Goal: Task Accomplishment & Management: Manage account settings

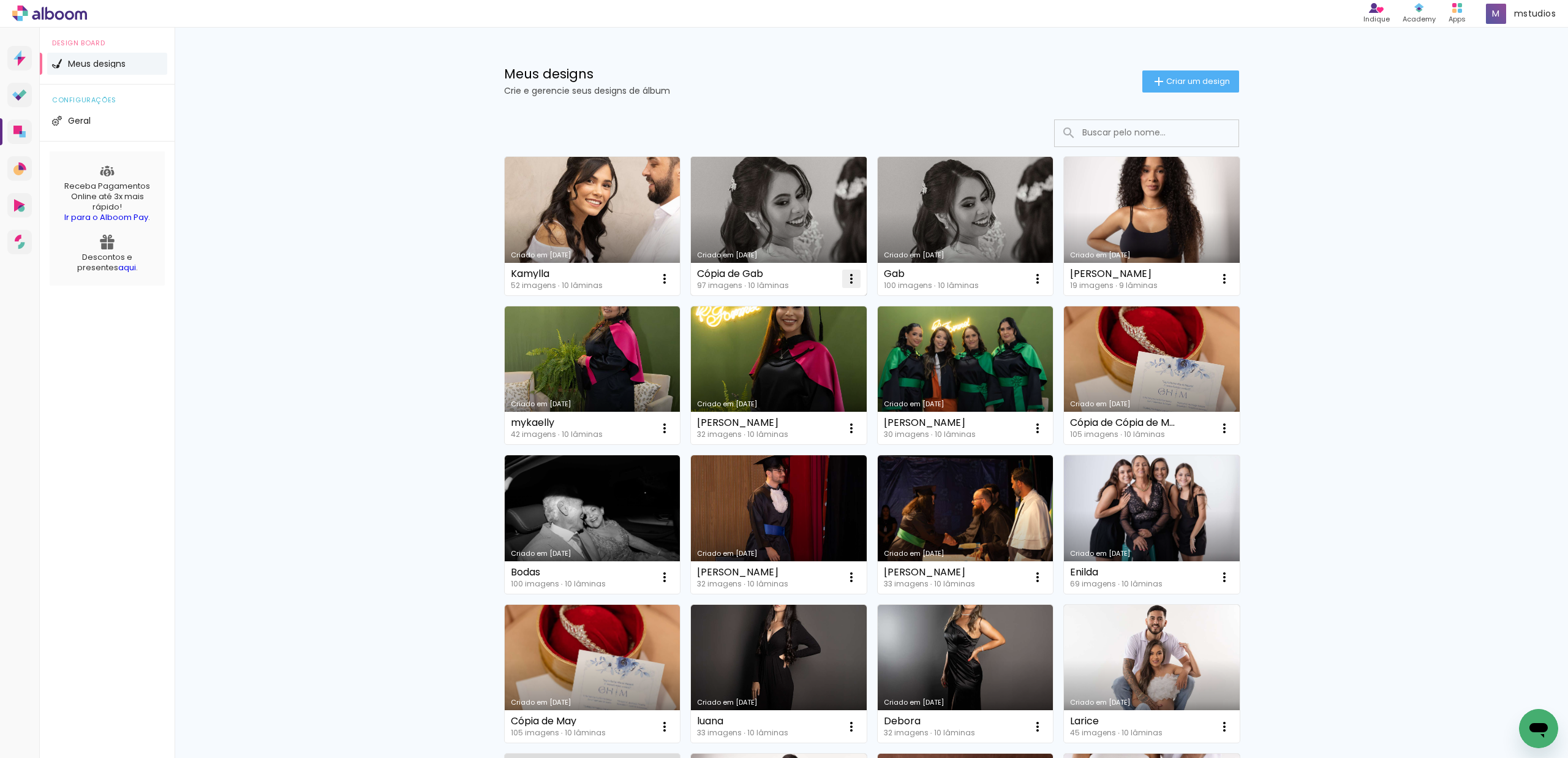
click at [849, 283] on iron-icon at bounding box center [851, 278] width 15 height 15
click at [809, 363] on paper-item "Excluir" at bounding box center [797, 360] width 121 height 25
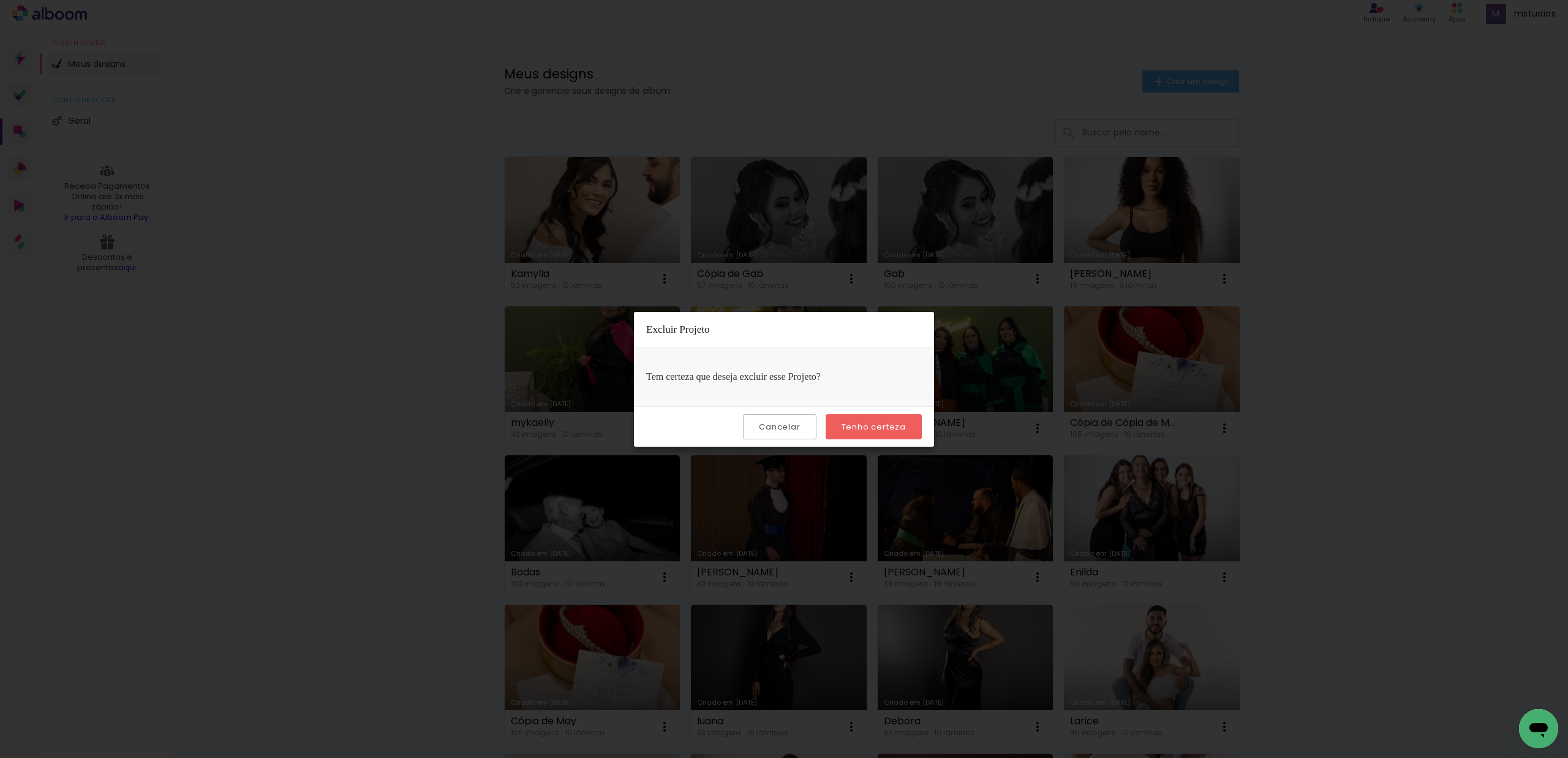
click at [0, 0] on slot "Tenho certeza" at bounding box center [0, 0] width 0 height 0
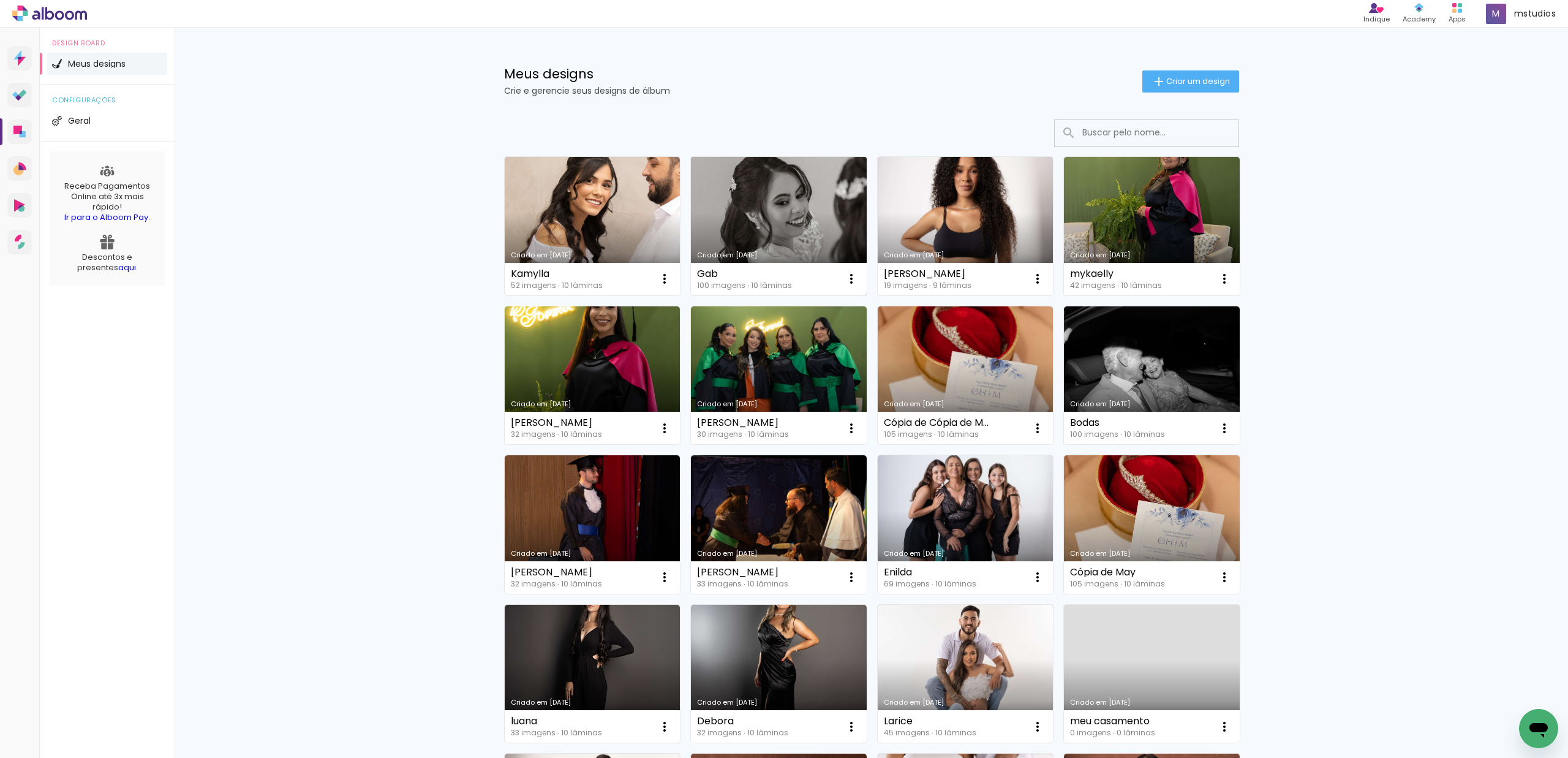
click at [792, 220] on link "Criado em [DATE]" at bounding box center [778, 226] width 176 height 139
